Goal: Task Accomplishment & Management: Use online tool/utility

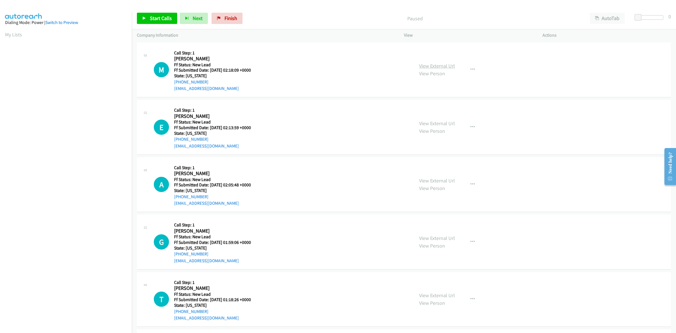
click at [445, 65] on link "View External Url" at bounding box center [437, 66] width 36 height 6
click at [443, 123] on link "View External Url" at bounding box center [437, 123] width 36 height 6
click at [445, 181] on link "View External Url" at bounding box center [437, 180] width 36 height 6
click at [447, 238] on link "View External Url" at bounding box center [437, 238] width 36 height 6
click at [442, 295] on link "View External Url" at bounding box center [437, 295] width 36 height 6
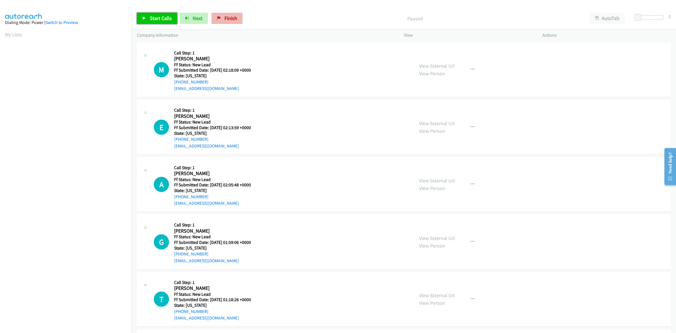
drag, startPoint x: 161, startPoint y: 20, endPoint x: 215, endPoint y: 16, distance: 54.0
click at [161, 20] on span "Start Calls" at bounding box center [161, 18] width 22 height 6
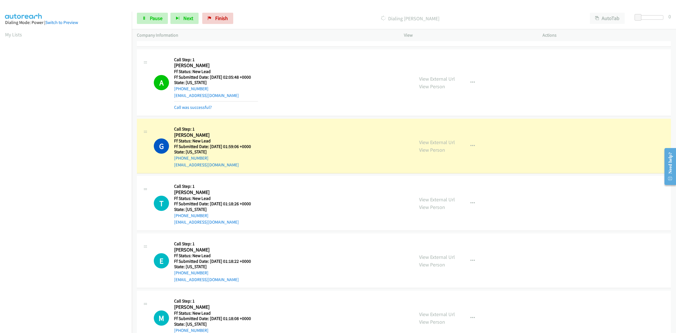
scroll to position [141, 0]
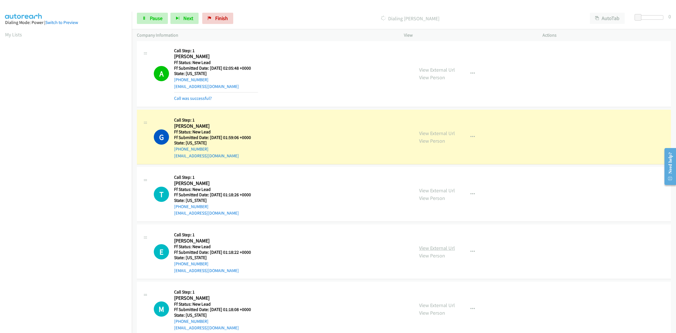
click at [444, 248] on link "View External Url" at bounding box center [437, 247] width 36 height 6
click at [438, 303] on link "View External Url" at bounding box center [437, 305] width 36 height 6
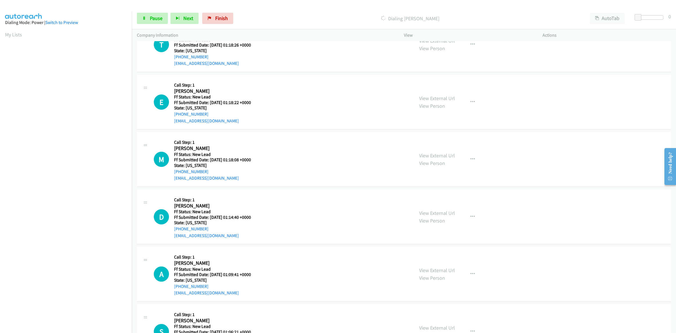
scroll to position [317, 0]
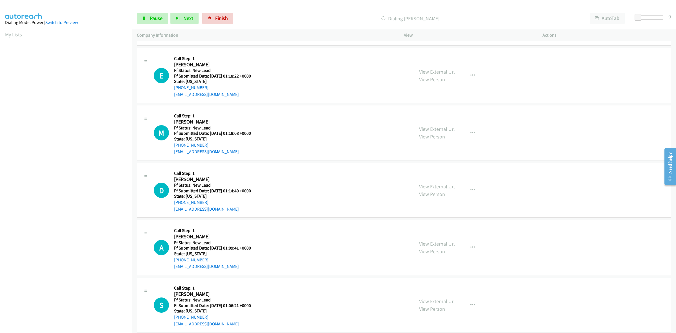
click at [427, 185] on link "View External Url" at bounding box center [437, 186] width 36 height 6
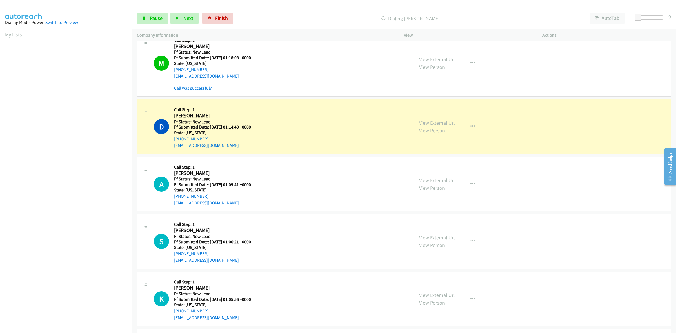
scroll to position [540, 0]
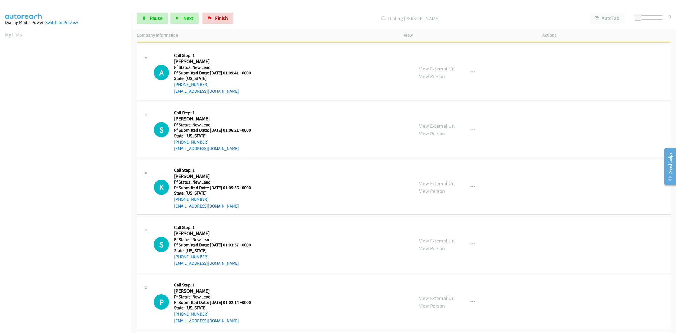
click at [444, 70] on link "View External Url" at bounding box center [437, 68] width 36 height 6
click at [446, 128] on link "View External Url" at bounding box center [437, 126] width 36 height 6
click at [433, 182] on link "View External Url" at bounding box center [437, 183] width 36 height 6
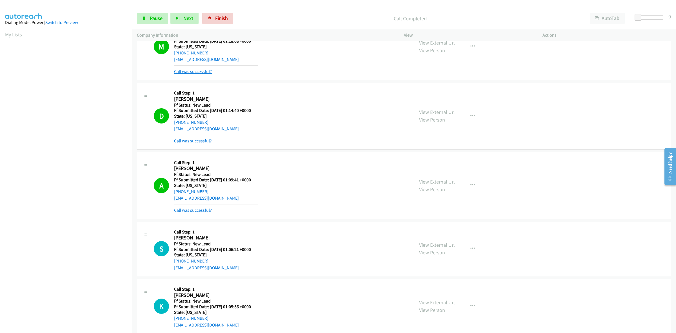
scroll to position [434, 0]
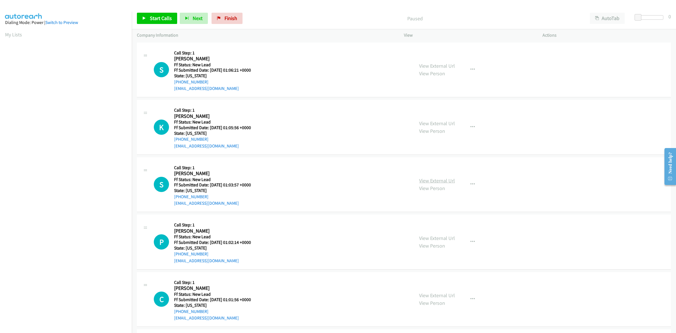
click at [446, 182] on link "View External Url" at bounding box center [437, 180] width 36 height 6
click at [445, 235] on link "View External Url" at bounding box center [437, 238] width 36 height 6
click at [163, 20] on span "Start Calls" at bounding box center [161, 18] width 22 height 6
click at [447, 294] on link "View External Url" at bounding box center [437, 295] width 36 height 6
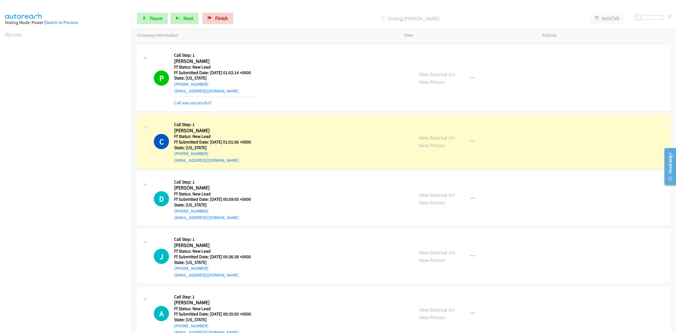
scroll to position [211, 0]
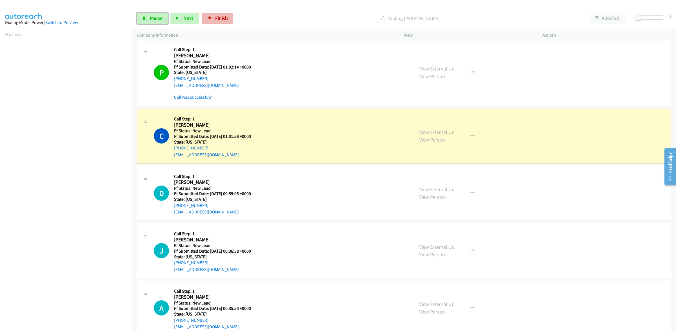
drag, startPoint x: 157, startPoint y: 15, endPoint x: 203, endPoint y: 21, distance: 47.2
click at [157, 15] on link "Pause" at bounding box center [152, 18] width 31 height 11
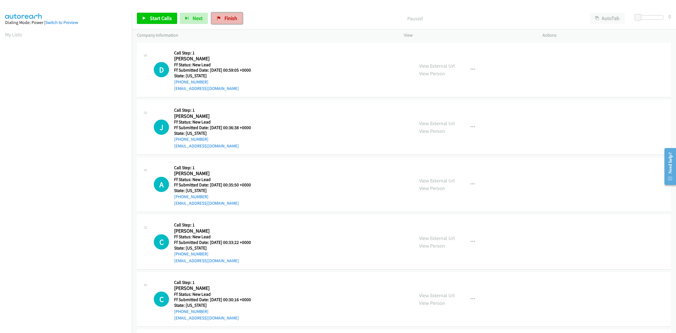
click at [217, 20] on icon at bounding box center [219, 19] width 4 height 4
click at [438, 66] on link "View External Url" at bounding box center [437, 66] width 36 height 6
click at [451, 123] on link "View External Url" at bounding box center [437, 123] width 36 height 6
click at [442, 182] on link "View External Url" at bounding box center [437, 180] width 36 height 6
click at [440, 237] on link "View External Url" at bounding box center [437, 238] width 36 height 6
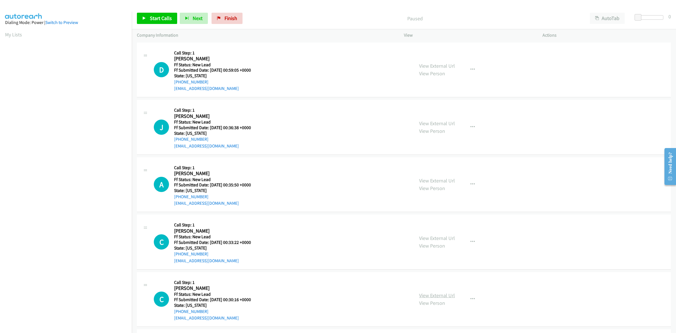
click at [447, 293] on link "View External Url" at bounding box center [437, 295] width 36 height 6
click at [154, 17] on span "Start Calls" at bounding box center [161, 18] width 22 height 6
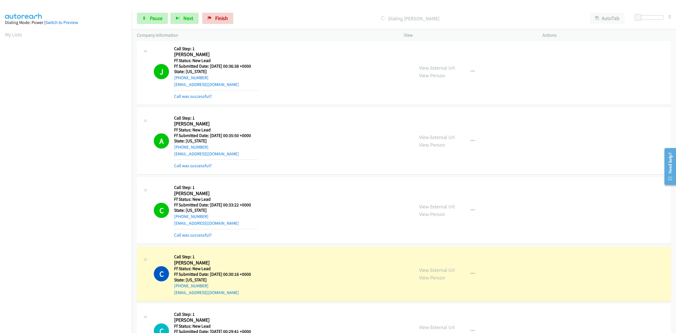
scroll to position [106, 0]
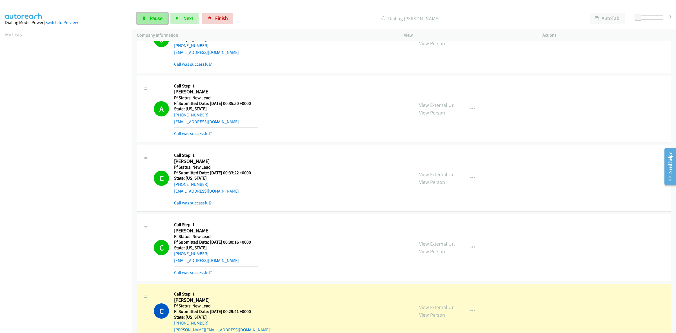
click at [157, 16] on span "Pause" at bounding box center [156, 18] width 13 height 6
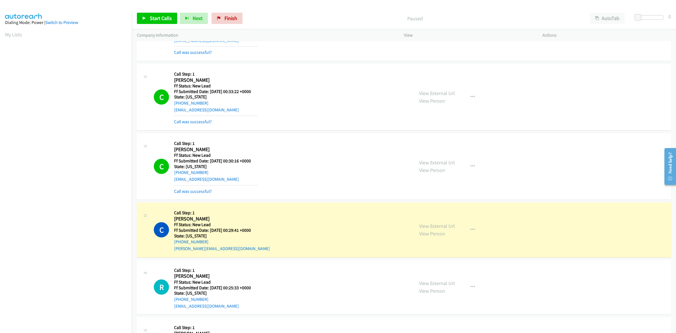
scroll to position [211, 0]
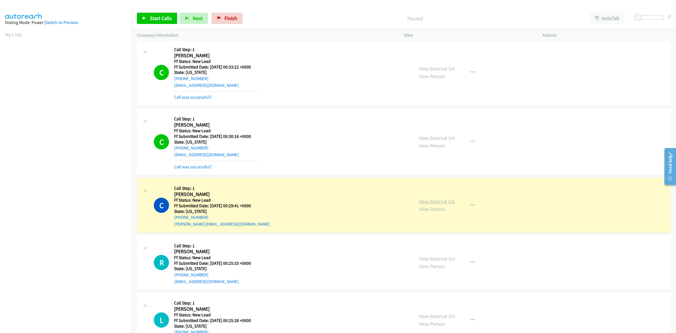
click at [445, 201] on link "View External Url" at bounding box center [437, 201] width 36 height 6
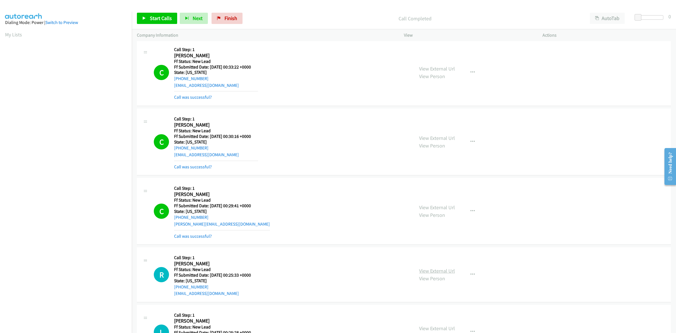
click at [433, 271] on link "View External Url" at bounding box center [437, 270] width 36 height 6
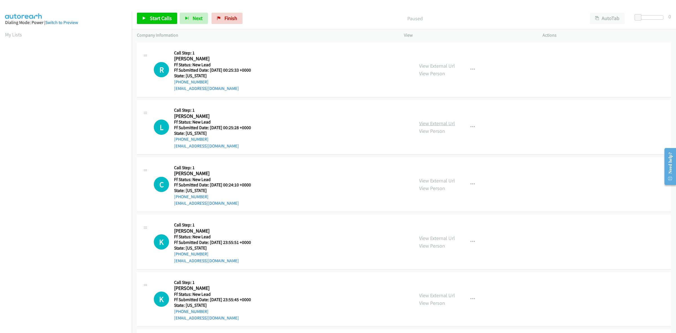
click at [424, 122] on link "View External Url" at bounding box center [437, 123] width 36 height 6
click at [450, 182] on link "View External Url" at bounding box center [437, 180] width 36 height 6
click at [427, 237] on link "View External Url" at bounding box center [437, 238] width 36 height 6
click at [435, 293] on link "View External Url" at bounding box center [437, 295] width 36 height 6
click at [156, 22] on link "Start Calls" at bounding box center [157, 18] width 40 height 11
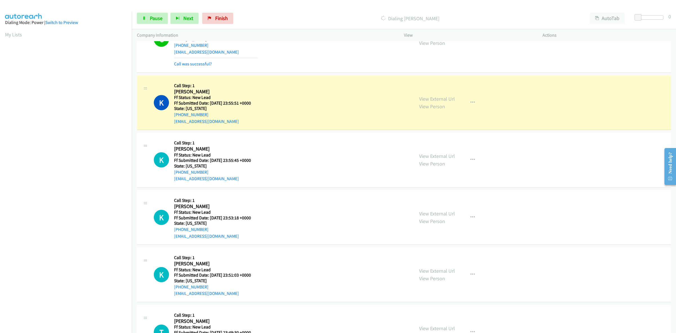
scroll to position [176, 0]
click at [449, 213] on link "View External Url" at bounding box center [437, 212] width 36 height 6
click at [161, 15] on link "Pause" at bounding box center [152, 18] width 31 height 11
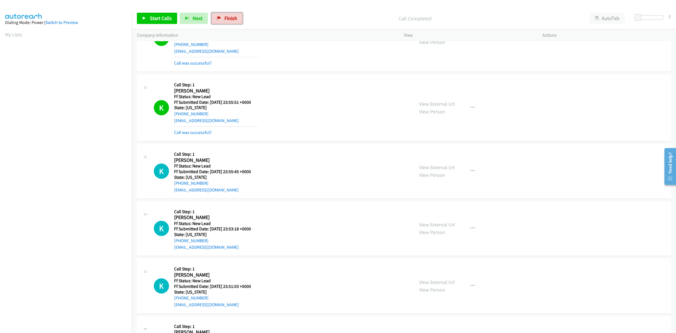
drag, startPoint x: 224, startPoint y: 16, endPoint x: 491, endPoint y: 68, distance: 271.5
click at [224, 16] on span "Finish" at bounding box center [230, 18] width 13 height 6
